Goal: Task Accomplishment & Management: Use online tool/utility

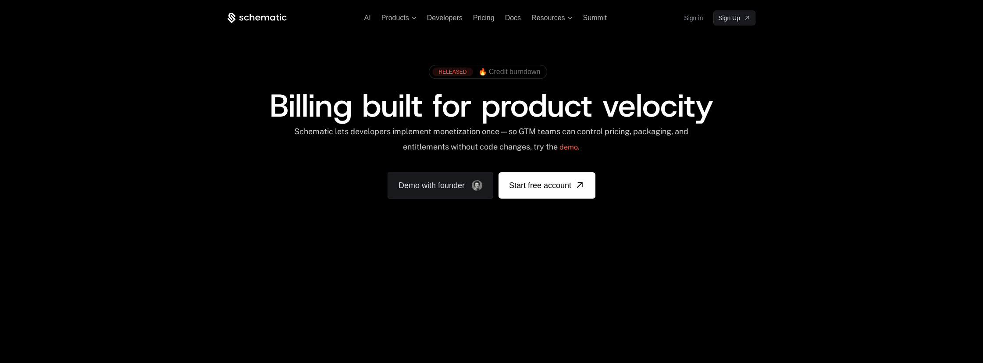
click at [693, 18] on link "Sign in" at bounding box center [693, 18] width 19 height 14
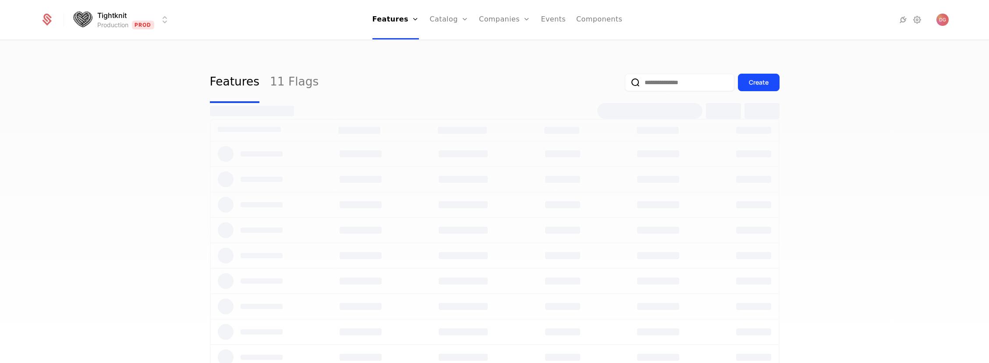
click at [165, 23] on html "Tightknit Production Prod Features Features Flags Catalog Plans Add Ons Credits…" at bounding box center [494, 181] width 989 height 363
select select "**"
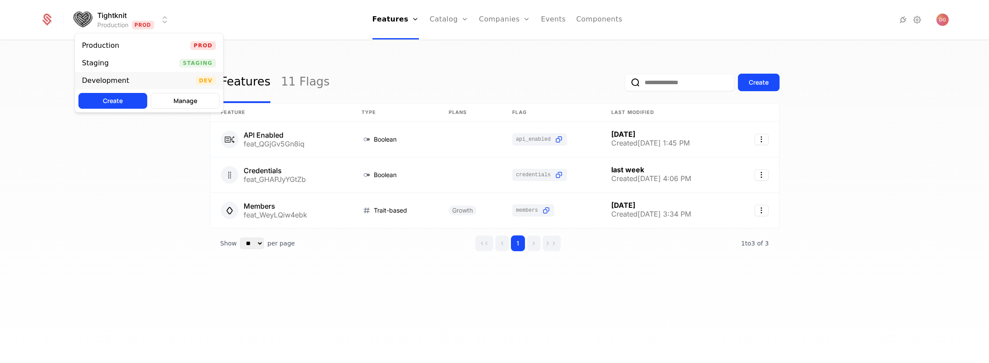
click at [124, 78] on div "Development" at bounding box center [105, 80] width 47 height 7
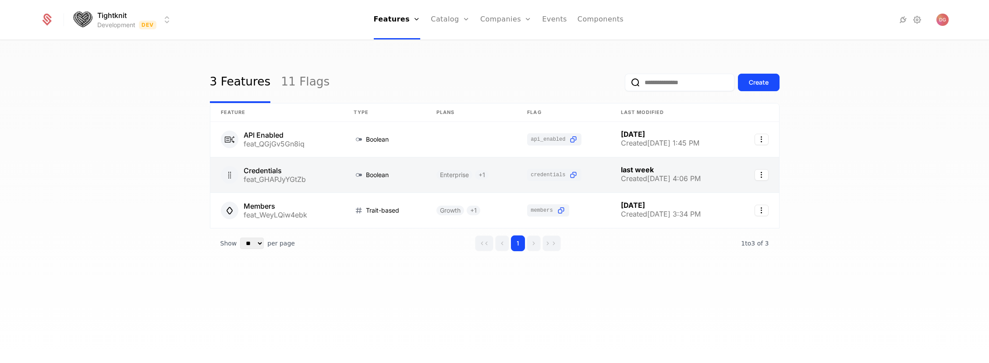
click at [253, 175] on link at bounding box center [276, 174] width 133 height 35
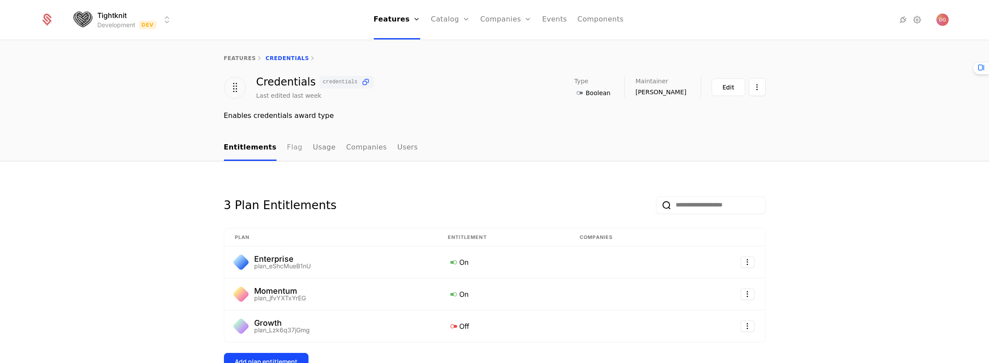
click at [287, 147] on link "Flag" at bounding box center [294, 148] width 15 height 26
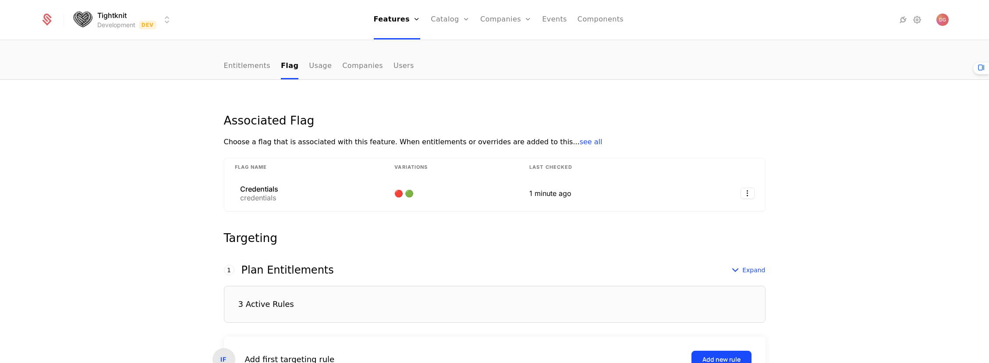
scroll to position [127, 0]
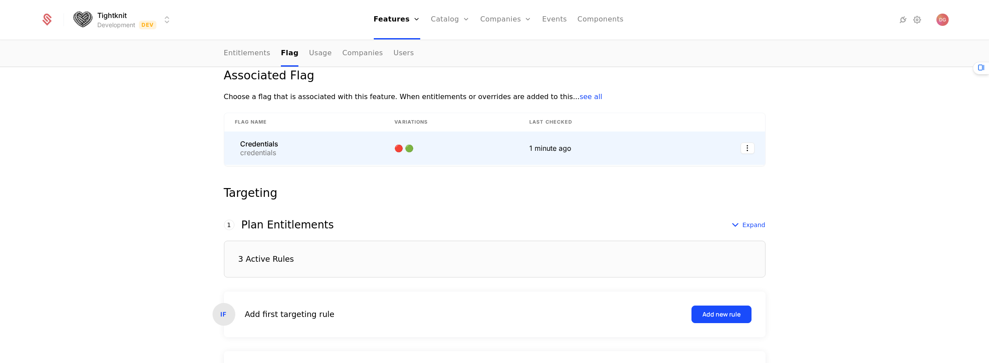
click at [311, 143] on div "Credentials credentials" at bounding box center [304, 148] width 139 height 16
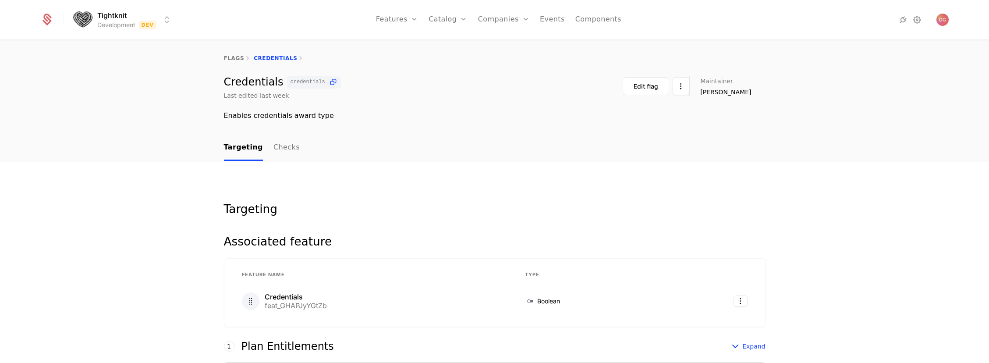
scroll to position [215, 0]
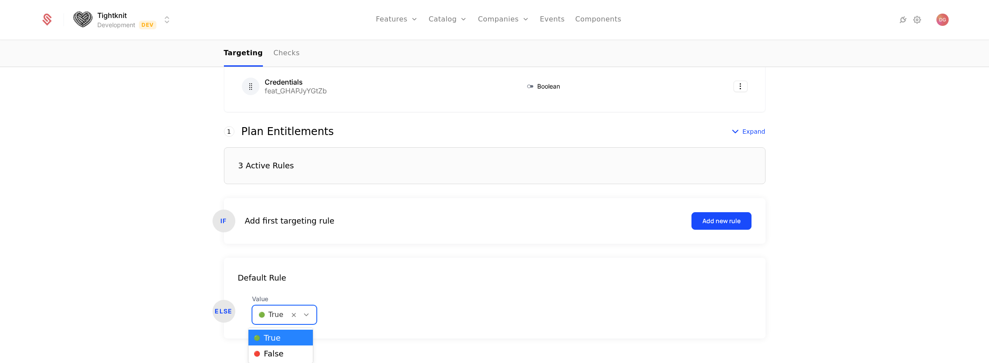
click at [302, 312] on icon at bounding box center [306, 315] width 8 height 8
click at [284, 352] on div "🔴 False" at bounding box center [281, 353] width 54 height 9
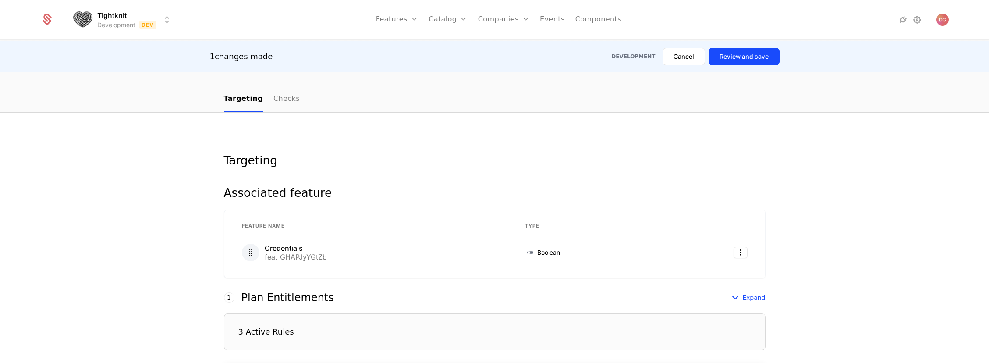
scroll to position [36, 0]
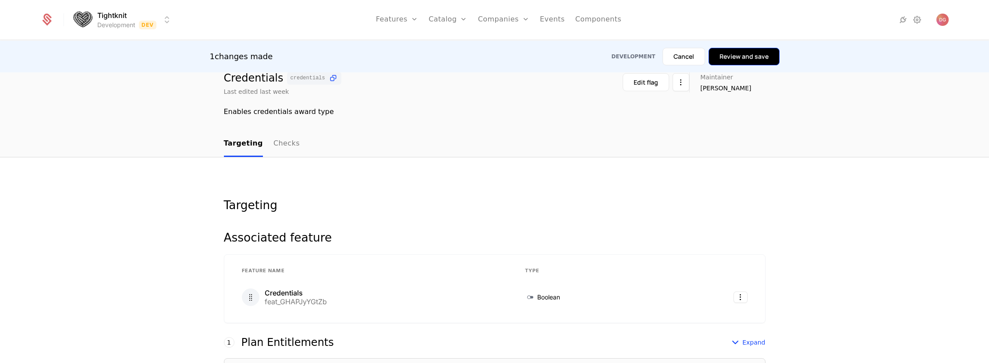
click at [741, 58] on button "Review and save" at bounding box center [744, 57] width 71 height 18
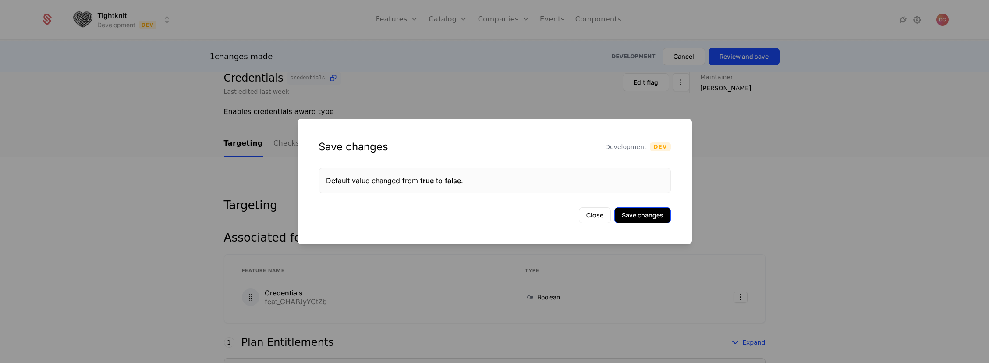
click at [644, 212] on button "Save changes" at bounding box center [643, 215] width 57 height 16
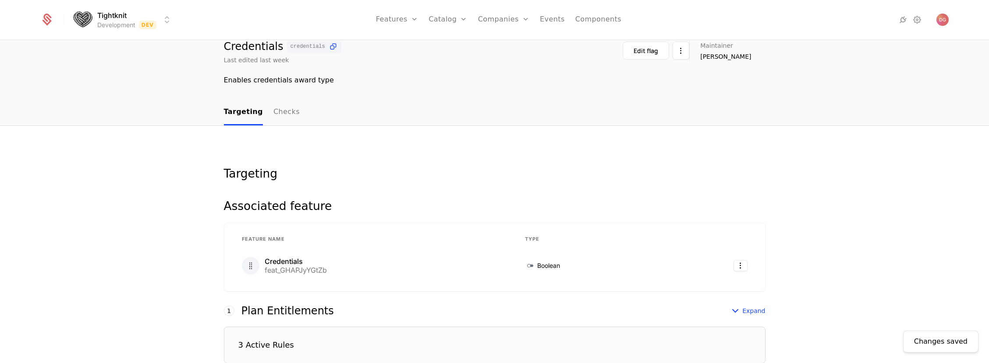
scroll to position [232, 0]
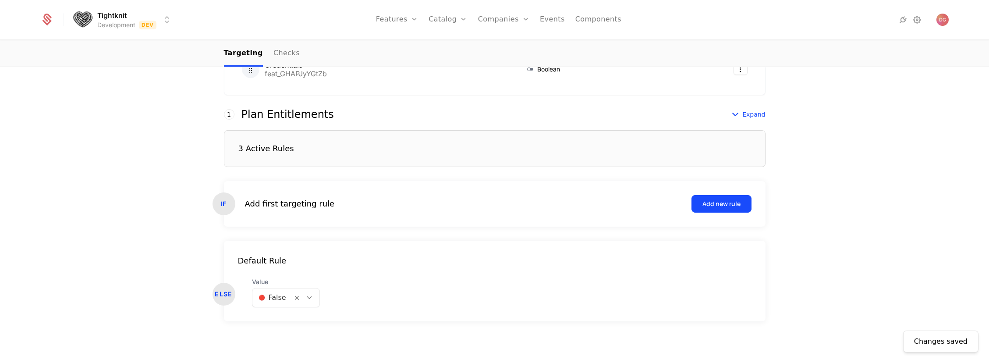
click at [311, 299] on div at bounding box center [309, 298] width 15 height 10
click at [289, 318] on div "🟢 True" at bounding box center [282, 320] width 56 height 9
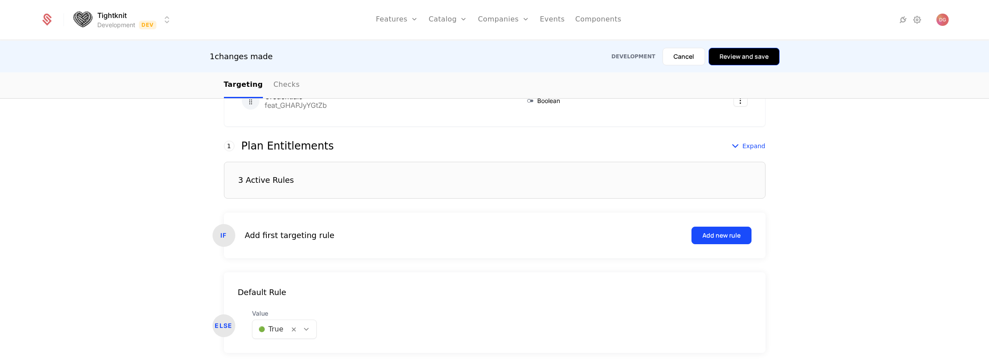
click at [728, 59] on button "Review and save" at bounding box center [744, 57] width 71 height 18
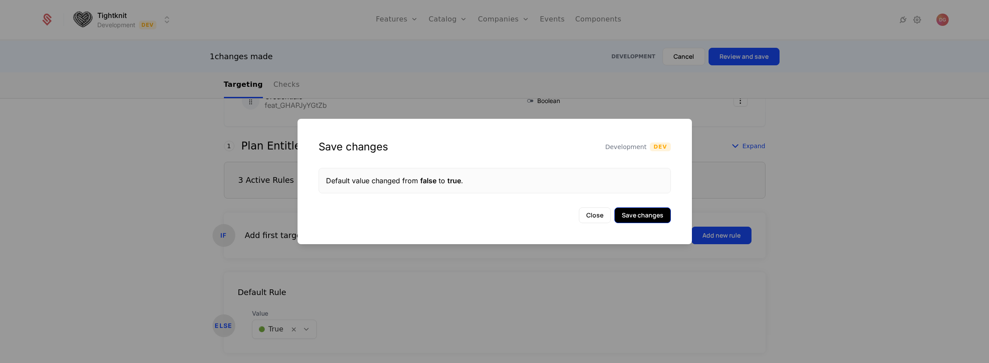
click at [642, 221] on button "Save changes" at bounding box center [643, 215] width 57 height 16
